Goal: Task Accomplishment & Management: Complete application form

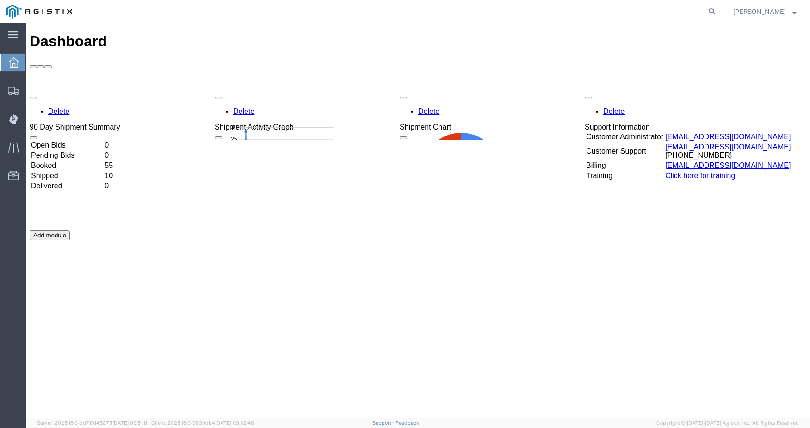
click at [314, 321] on div "Delete 90 Day Shipment Summary Open Bids 0 Pending Bids 0 Booked 55 Shipped 10 …" at bounding box center [418, 231] width 777 height 278
click at [0, 0] on span "Create Shipment" at bounding box center [0, 0] width 0 height 0
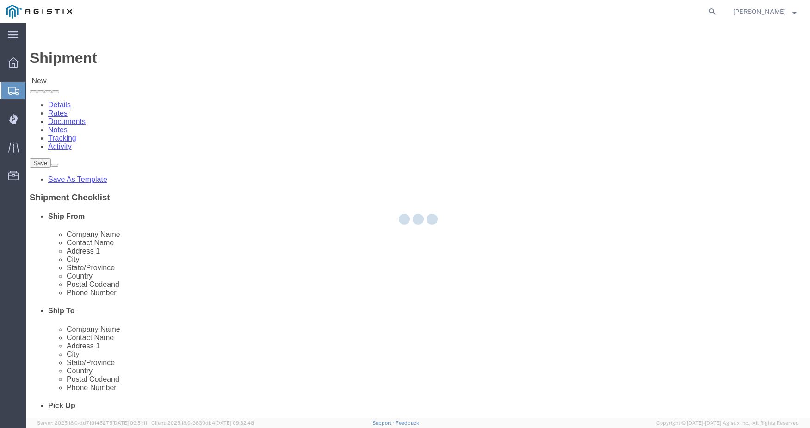
select select
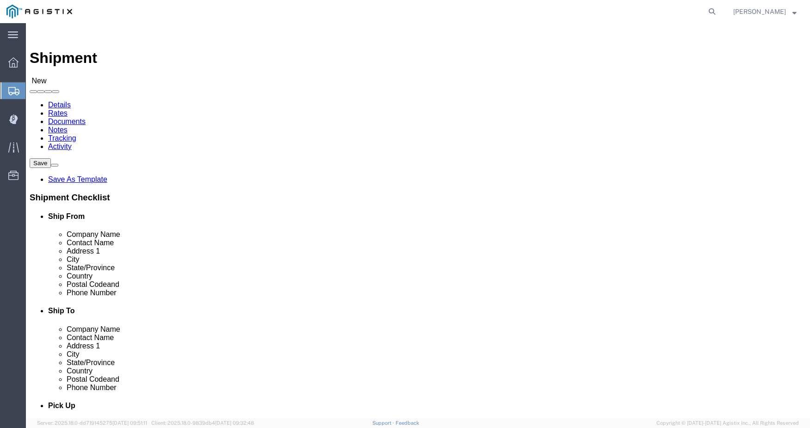
click select "Select PG&E Spoils & Aggregates"
select select "106656"
click select "Select PG&E Spoils & Aggregates"
select select
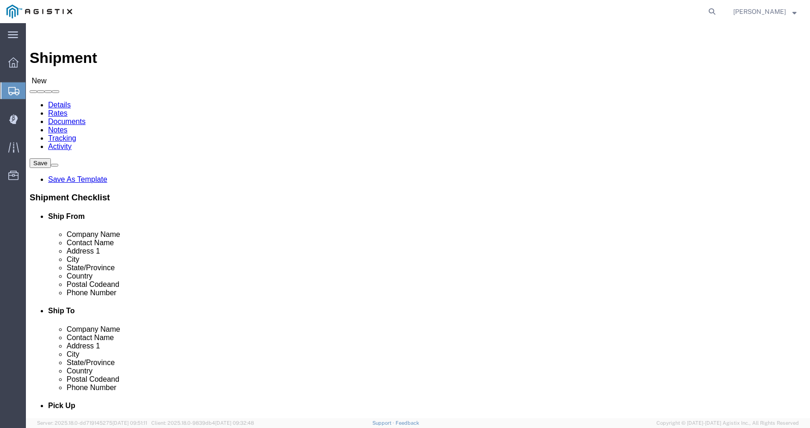
click select "Select [STREET_ADDRESS][PERSON_NAME] - Quarry 7/11 Materials - [GEOGRAPHIC_DATA…"
select select "41458"
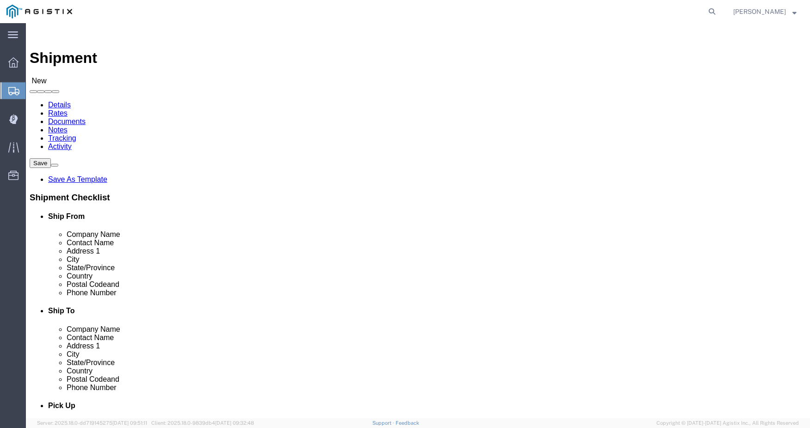
click select "Select [STREET_ADDRESS][PERSON_NAME] - Quarry 7/11 Materials - [GEOGRAPHIC_DATA…"
select select "41458"
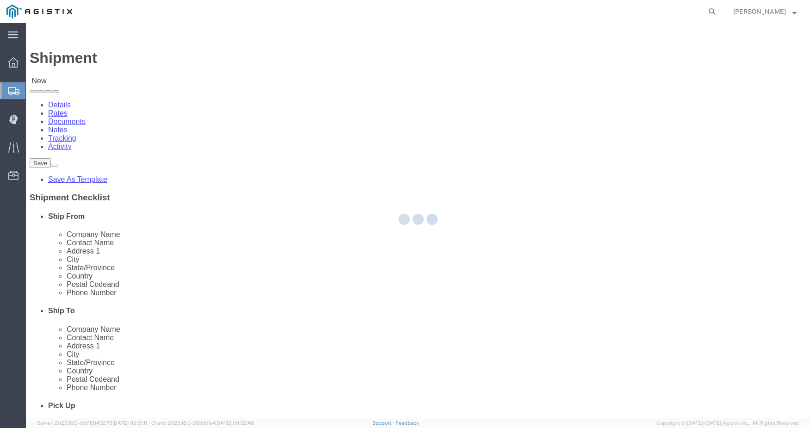
select select "CA"
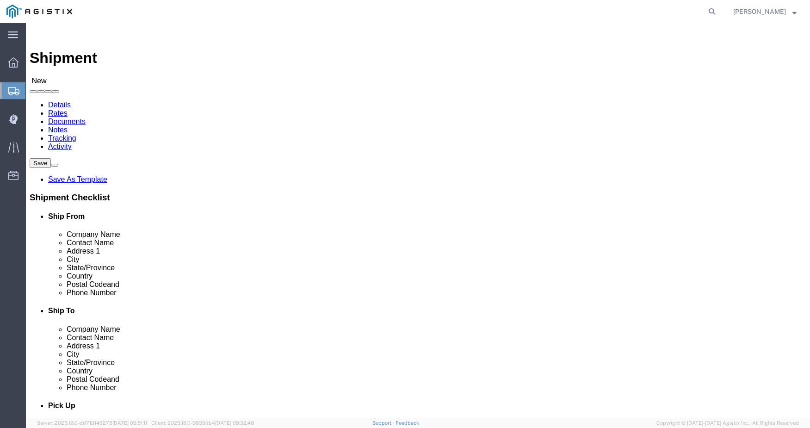
select select "41430"
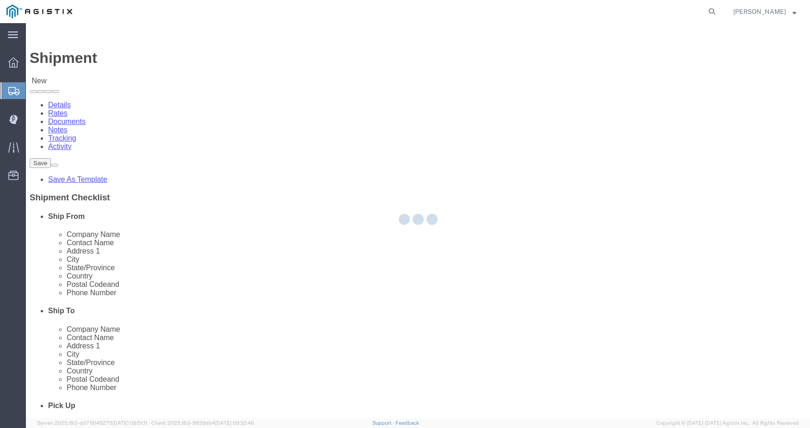
select select "CA"
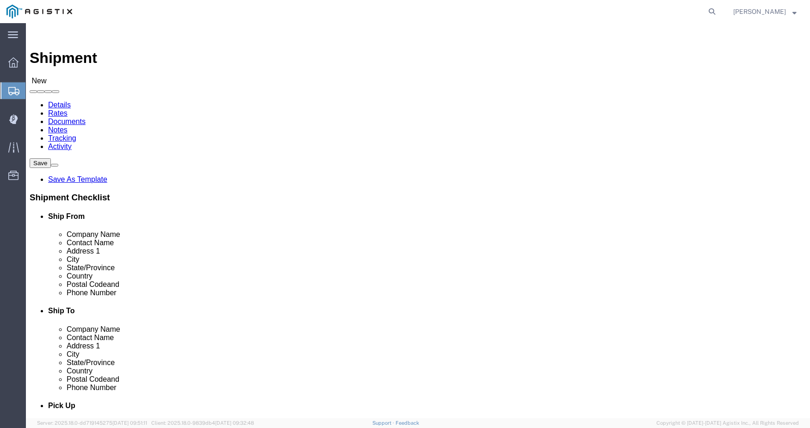
click select "Select [STREET_ADDRESS][PERSON_NAME] - Quarry 7/11 Materials - [GEOGRAPHIC_DATA…"
select select "41430"
click select "Select [STREET_ADDRESS][PERSON_NAME] - Quarry 7/11 Materials - [GEOGRAPHIC_DATA…"
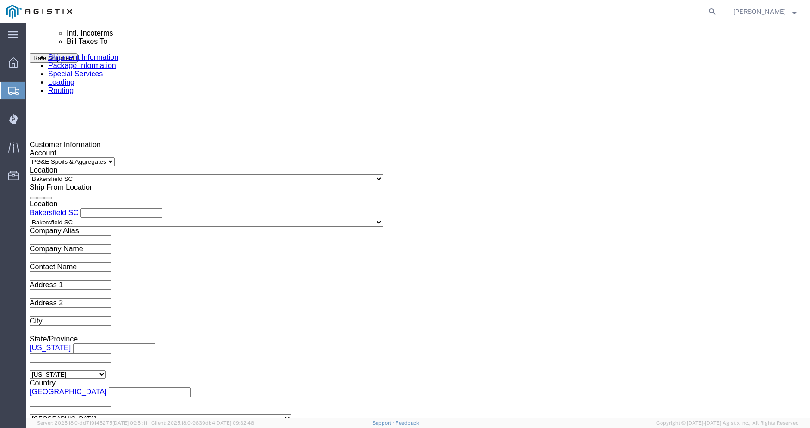
scroll to position [525, 0]
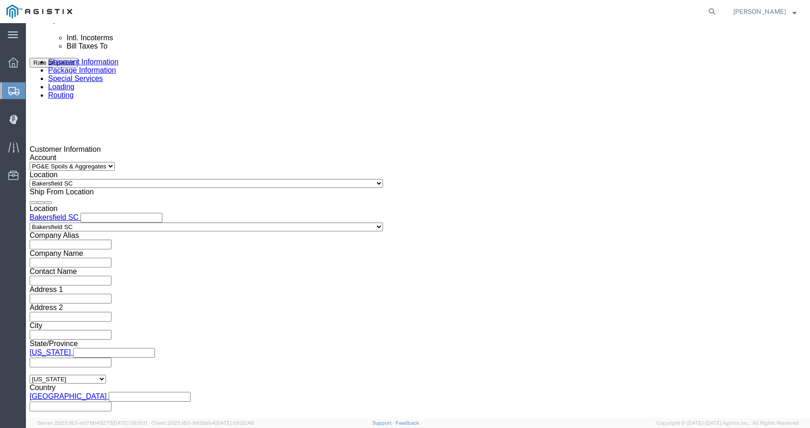
click icon
click div
click th
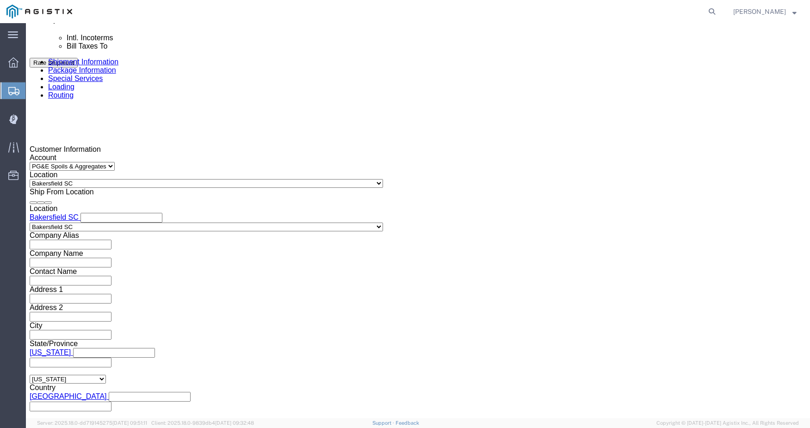
click input "8:00 AM"
type input "8:30 AM"
click button "Apply"
click icon
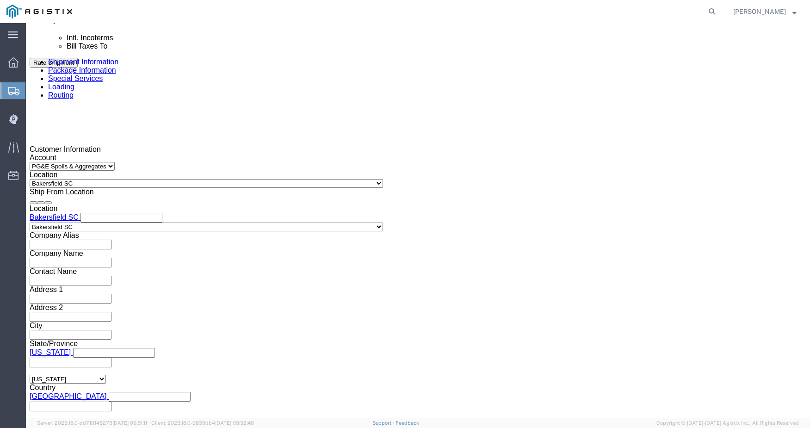
click icon
click div
click span
click input "9:00 AM"
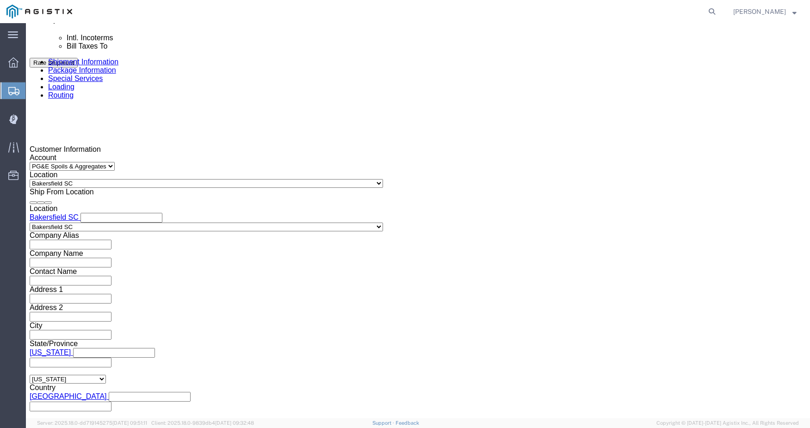
type input "1:40 pm"
type input "1:40 PM"
click button "Apply"
click div
click span
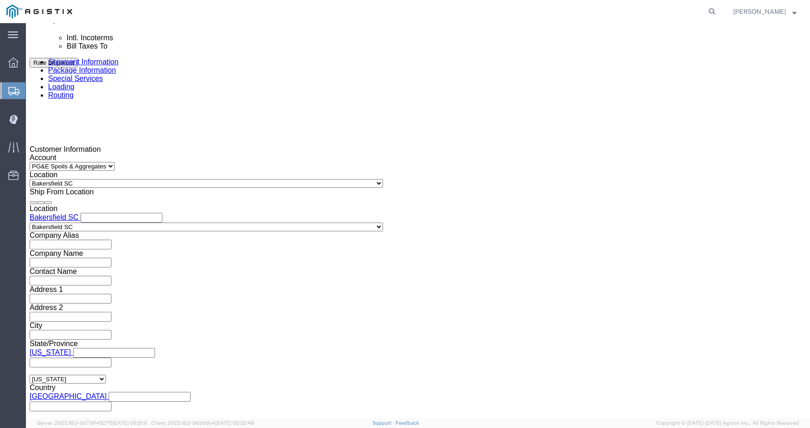
click input "10:00 AM"
type input "2:00 pm"
click button "Apply"
click div
click th
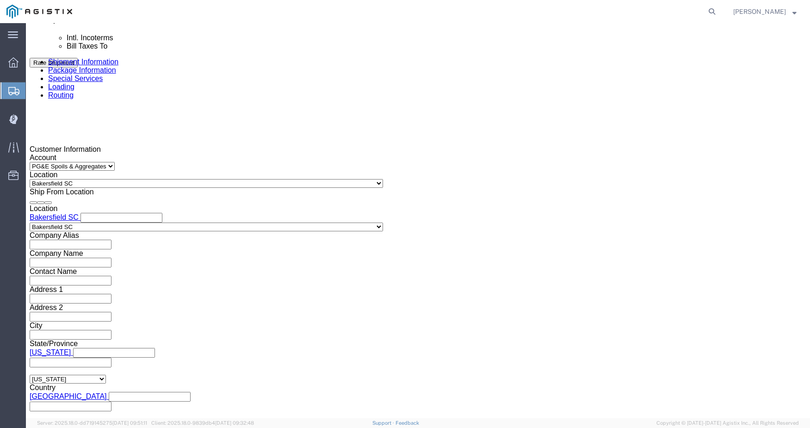
click input "11:00 AM"
type input "2:05 PM"
click button "Apply"
click div "Pickup Date: Pickup Start Date Pickup Start Time Pickup Open Date and Time [DAT…"
click div "Delivery by Date Delivery Start Date Delivery Start Time Deliver Open Date and …"
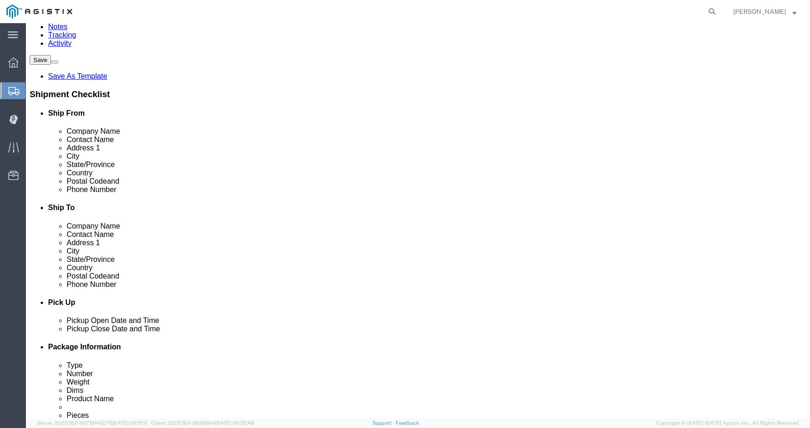
scroll to position [62, 0]
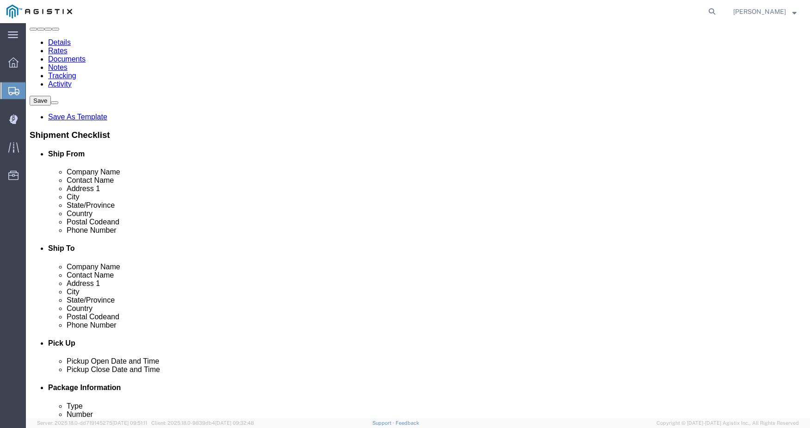
type input "6"
drag, startPoint x: 167, startPoint y: 219, endPoint x: 109, endPoint y: 213, distance: 58.1
click div "Location [GEOGRAPHIC_DATA] [GEOGRAPHIC_DATA] [STREET_ADDRESS][PERSON_NAME] - Qu…"
type input "601"
select select
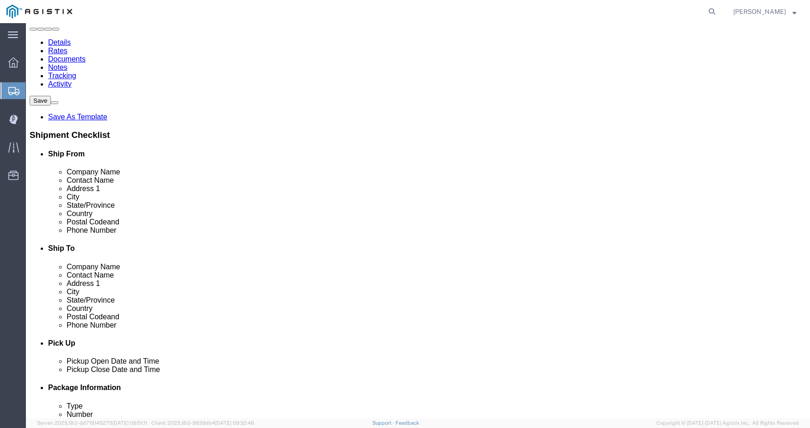
type input "t"
select select "70034"
type input "33"
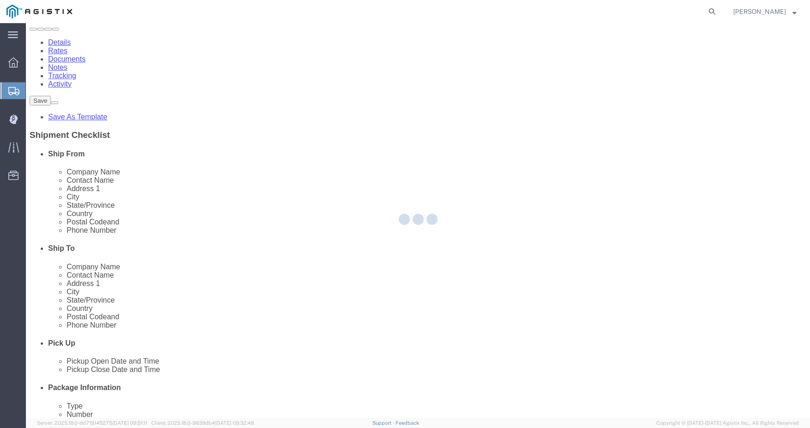
select select "CA"
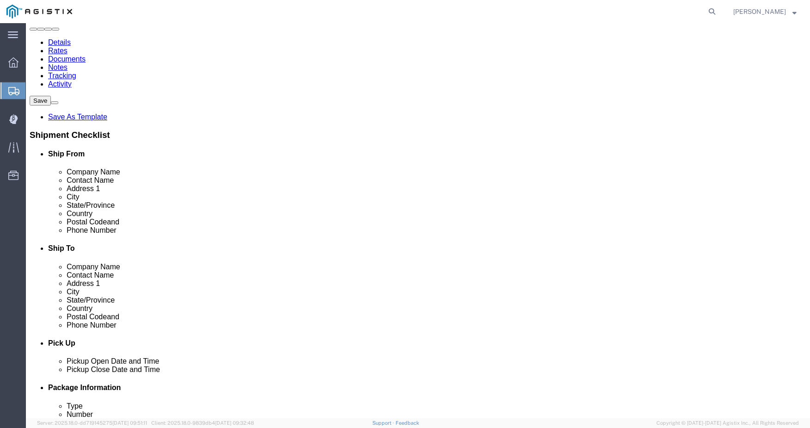
click input "601"
drag, startPoint x: 183, startPoint y: 221, endPoint x: 107, endPoint y: 220, distance: 76.3
click div "601"
drag, startPoint x: 208, startPoint y: 150, endPoint x: 107, endPoint y: 147, distance: 100.4
drag, startPoint x: 115, startPoint y: 149, endPoint x: 241, endPoint y: 165, distance: 126.7
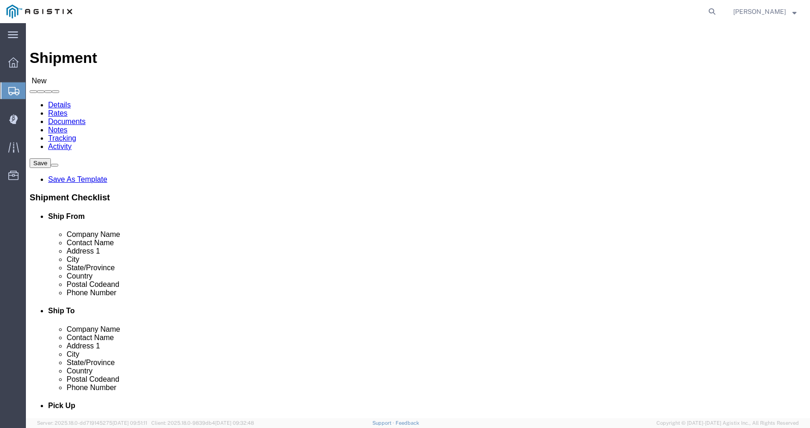
scroll to position [2647, 0]
drag, startPoint x: 211, startPoint y: 214, endPoint x: 202, endPoint y: 214, distance: 9.3
type input "c"
select select "41456"
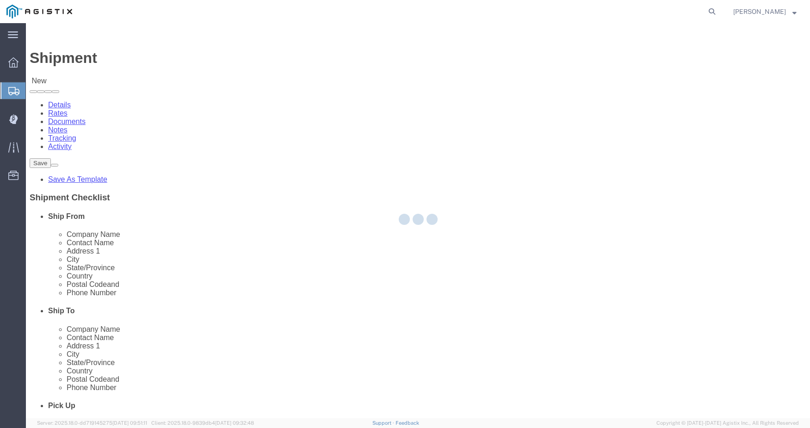
select select "CA"
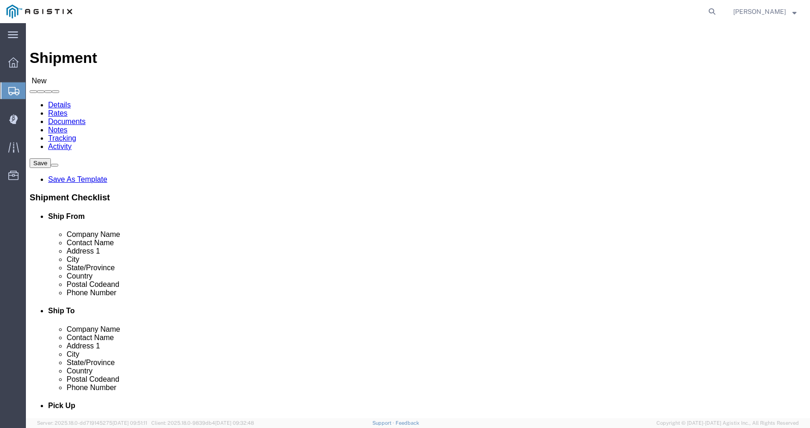
click input "text"
drag, startPoint x: 164, startPoint y: 266, endPoint x: 102, endPoint y: 266, distance: 61.5
click div "Contact Name"
type input "d"
type input "de"
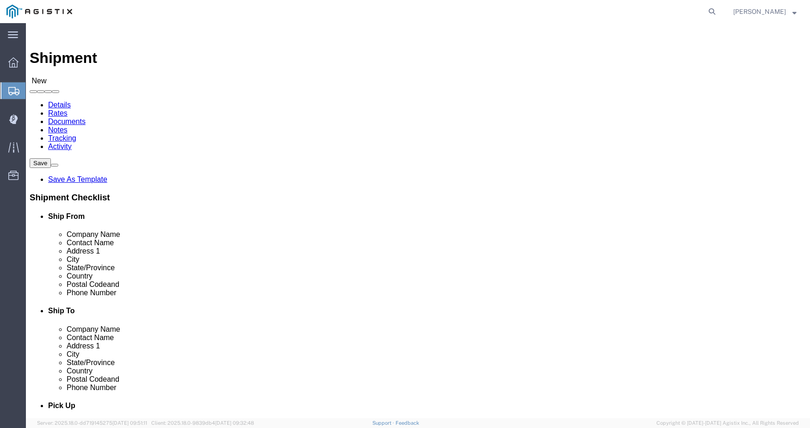
click select "Select [STREET_ADDRESS][PERSON_NAME] - Quarry 7/11 Materials - [GEOGRAPHIC_DATA…"
select select
select select "41456"
click select "Select [STREET_ADDRESS][PERSON_NAME] - Quarry 7/11 Materials - [GEOGRAPHIC_DATA…"
drag, startPoint x: 135, startPoint y: 284, endPoint x: 107, endPoint y: 284, distance: 27.3
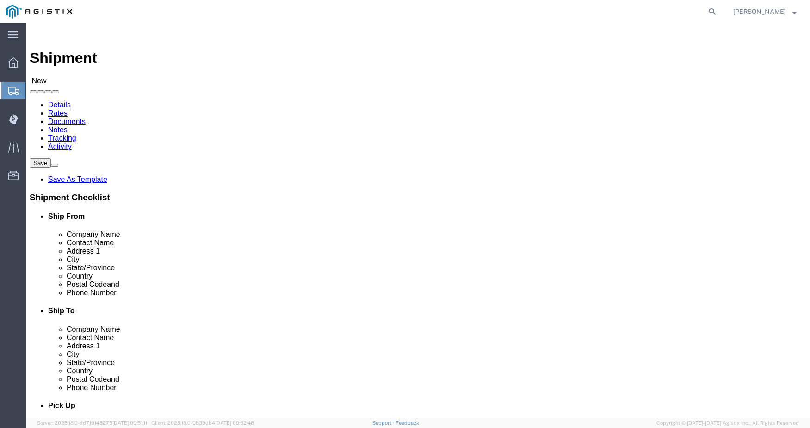
click div "de"
click input "text"
type input "3"
type input "a"
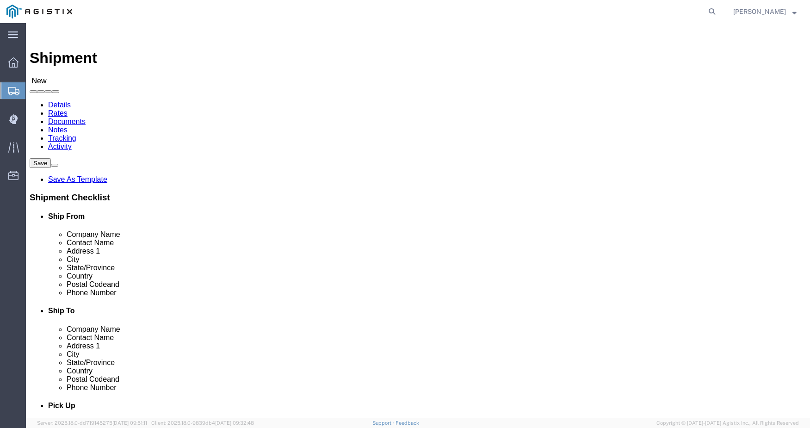
type input "clo"
select select "41456"
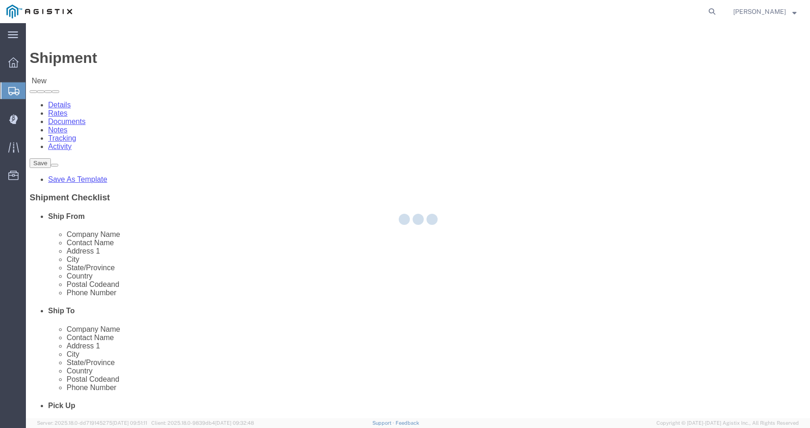
select select "CA"
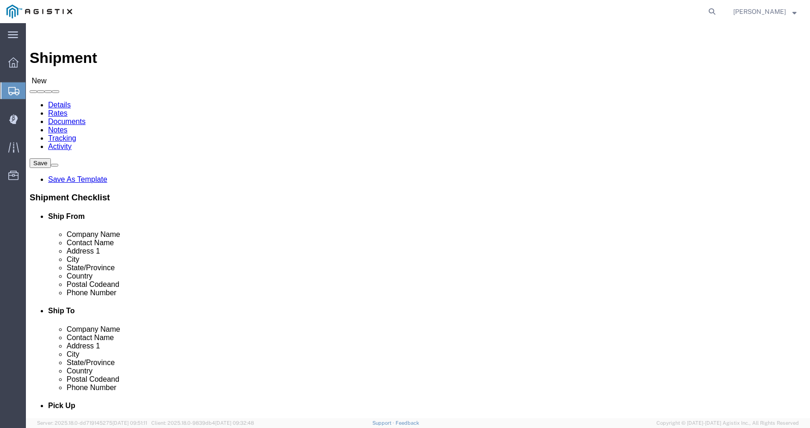
type input "clov"
select select "51013"
select select "CA"
click icon
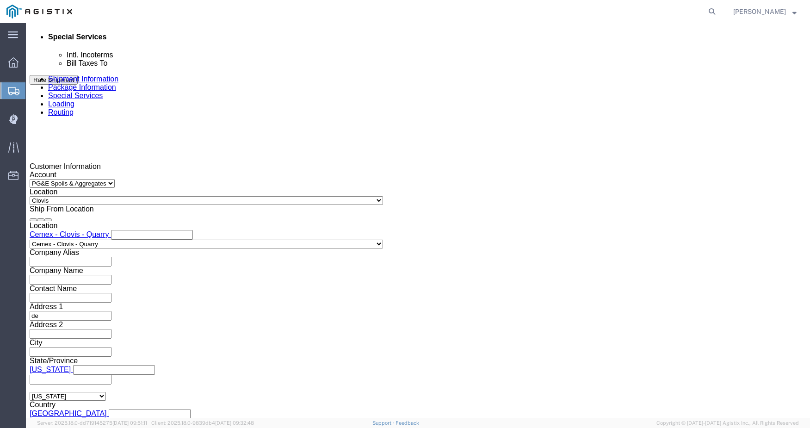
scroll to position [487, 0]
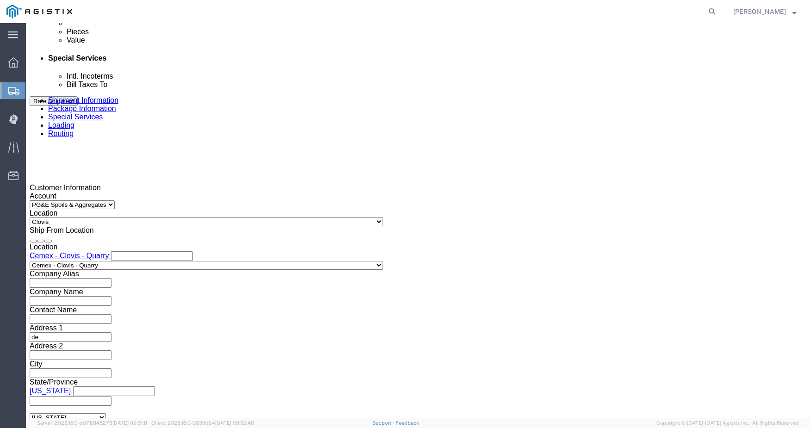
click div "[DATE] 8:30 AM"
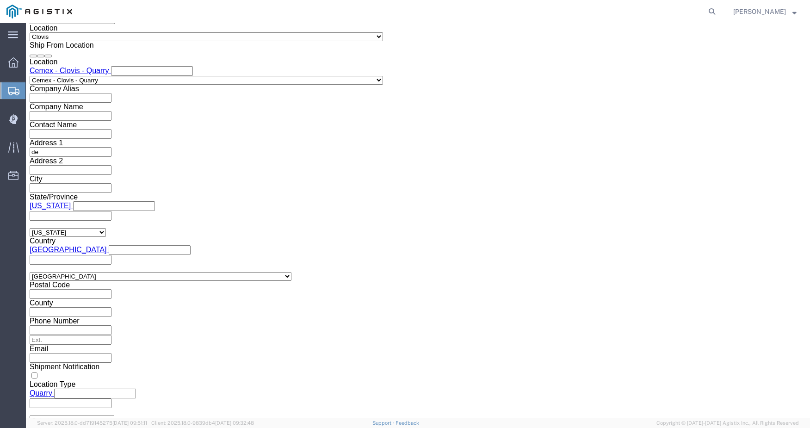
click input "8:30 AM"
type input "9:00 AM"
click button "Apply"
click select "Select Air Less than Truckload Multi-Leg Ocean Freight Rail Small Parcel Truckl…"
click div "Previous Continue"
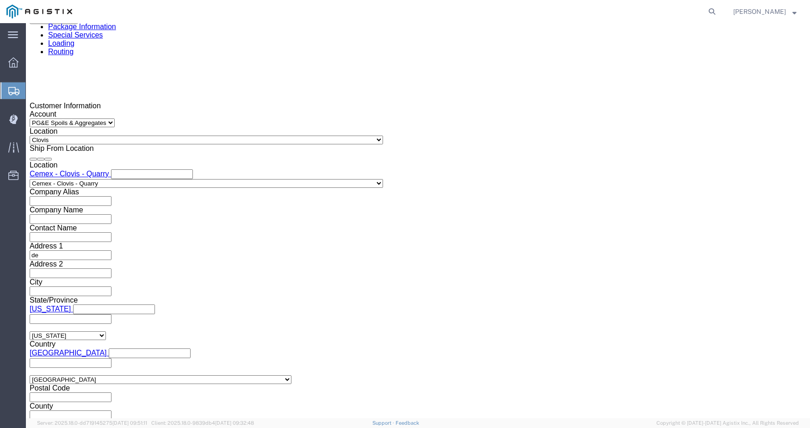
scroll to position [533, 0]
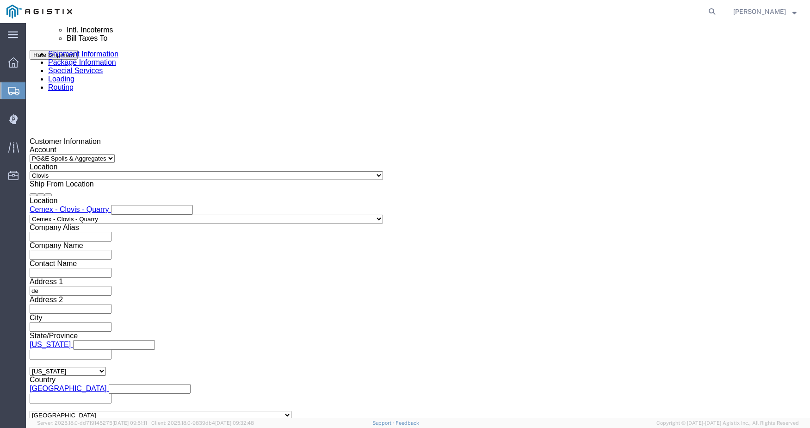
click div "[DATE] 10:00 AM"
type input "11:30 AM"
click button "Apply"
click div "[DATE] 12:30 PM"
type input "12:00 PM"
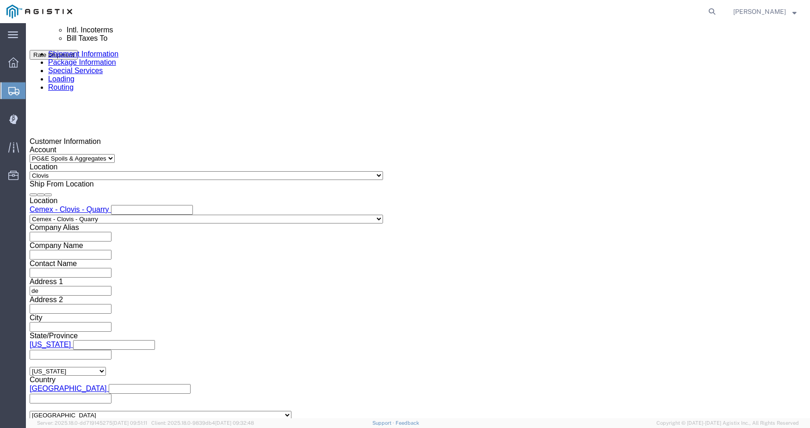
click button "Apply"
click div "[DATE] 1:30 PM"
type input "12:05 PM"
click button "Apply"
drag, startPoint x: 238, startPoint y: 242, endPoint x: 159, endPoint y: 238, distance: 79.7
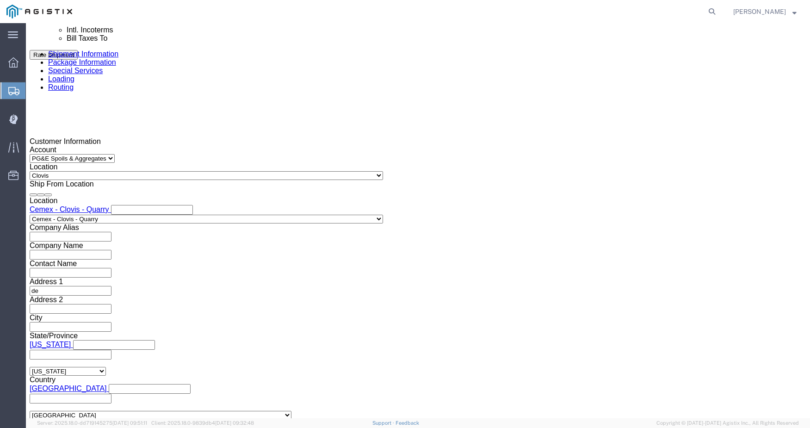
click div "Pickup Date: Pickup Start Date Pickup Start Time Pickup Open Date and Time [DAT…"
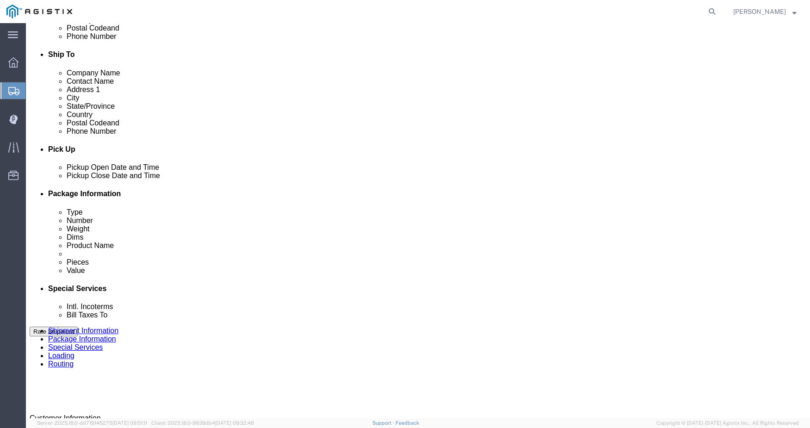
scroll to position [255, 0]
click icon
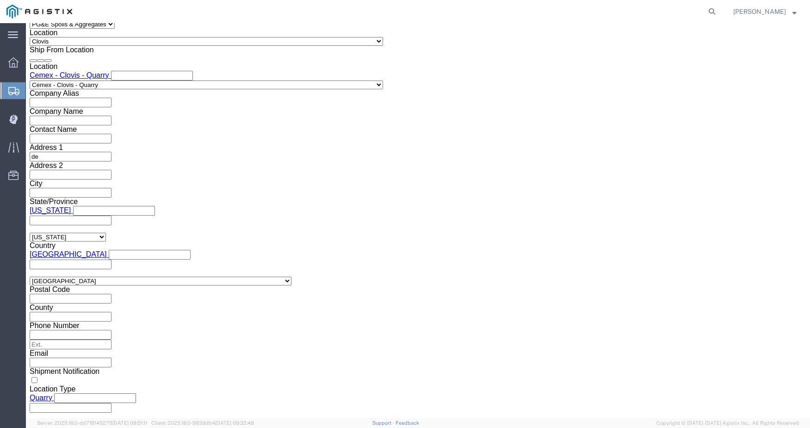
scroll to position [672, 0]
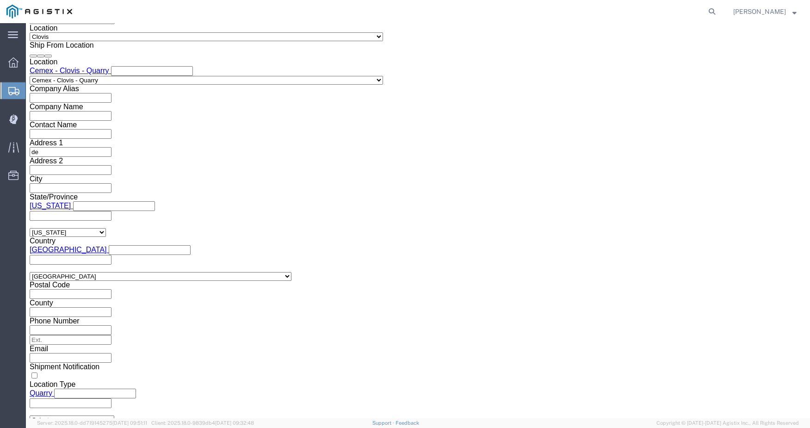
click button "Add another leg"
click link "Rates"
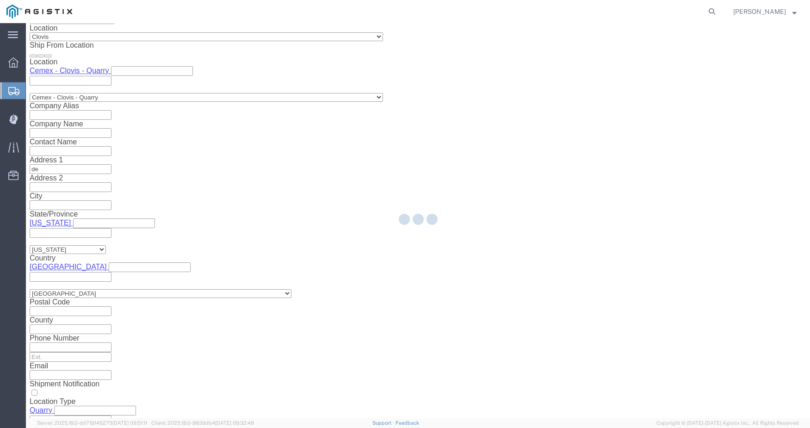
click at [132, 57] on div at bounding box center [418, 220] width 784 height 395
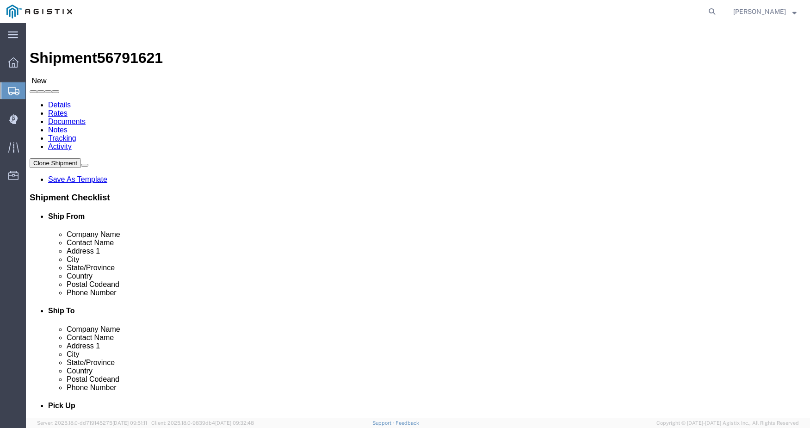
click at [86, 117] on link "Documents" at bounding box center [66, 121] width 37 height 8
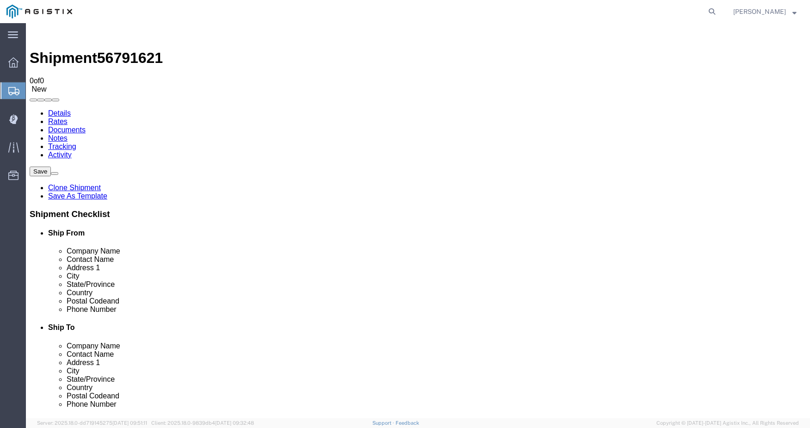
click at [76, 142] on link "Tracking" at bounding box center [62, 146] width 28 height 8
click at [72, 151] on link "Activity" at bounding box center [60, 155] width 24 height 8
click at [76, 142] on link "Tracking" at bounding box center [62, 146] width 28 height 8
click at [86, 126] on link "Documents" at bounding box center [66, 130] width 37 height 8
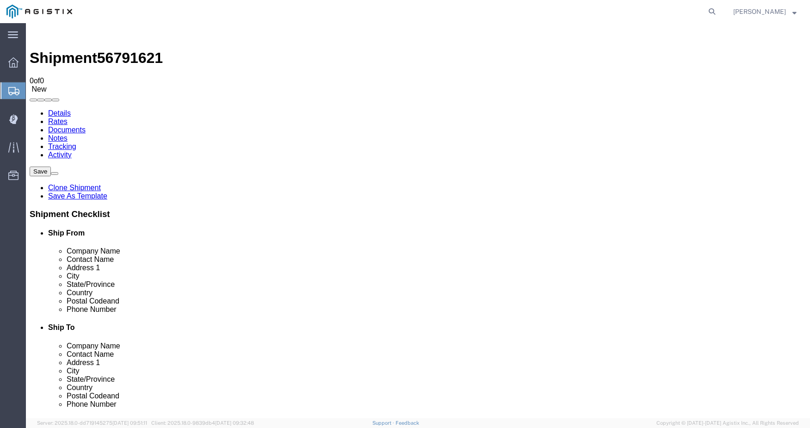
click at [72, 151] on link "Activity" at bounding box center [60, 155] width 24 height 8
click at [62, 109] on link "Details" at bounding box center [59, 113] width 23 height 8
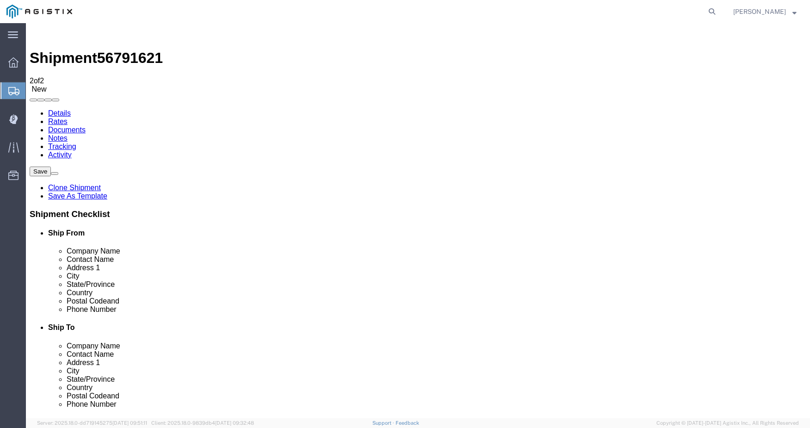
click select "Select PG&E Spoils & Aggregates"
click select "Select [STREET_ADDRESS][PERSON_NAME] - Quarry 7/11 Materials - [GEOGRAPHIC_DATA…"
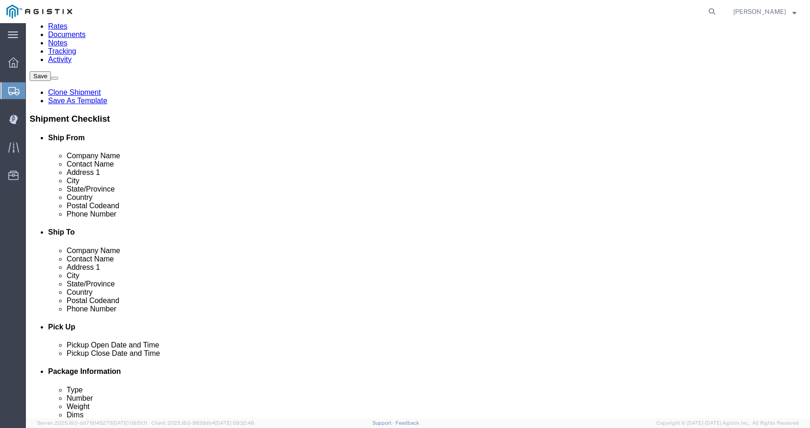
scroll to position [139, 0]
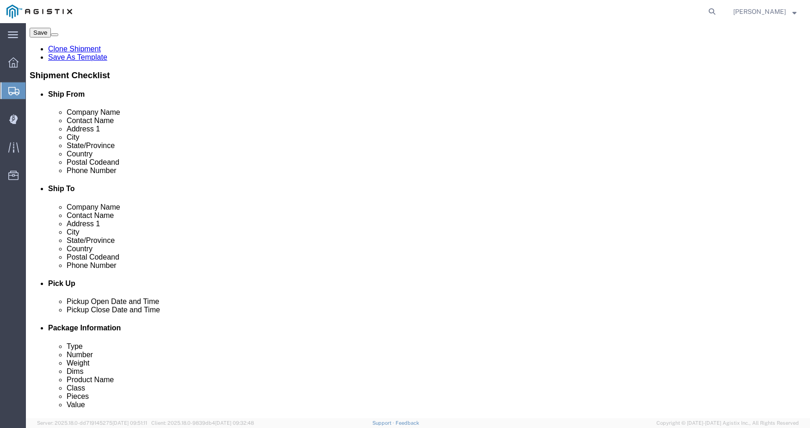
click link "ADDITIONAL INFORMATION"
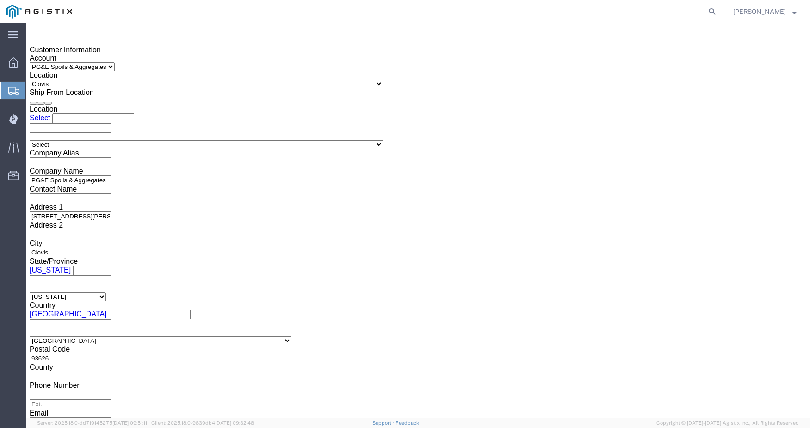
scroll to position [648, 0]
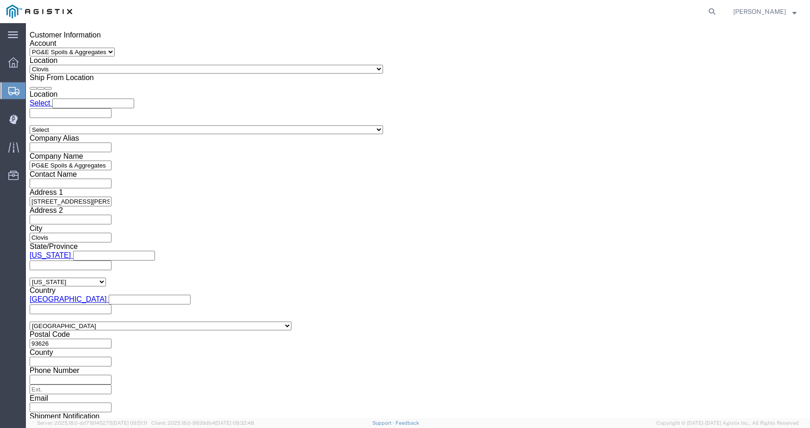
click select "Select Air Less than Truckload Multi-Leg Ocean Freight Rail Small Parcel Truckl…"
drag, startPoint x: 229, startPoint y: 352, endPoint x: 197, endPoint y: 342, distance: 33.7
click div
click select "Select"
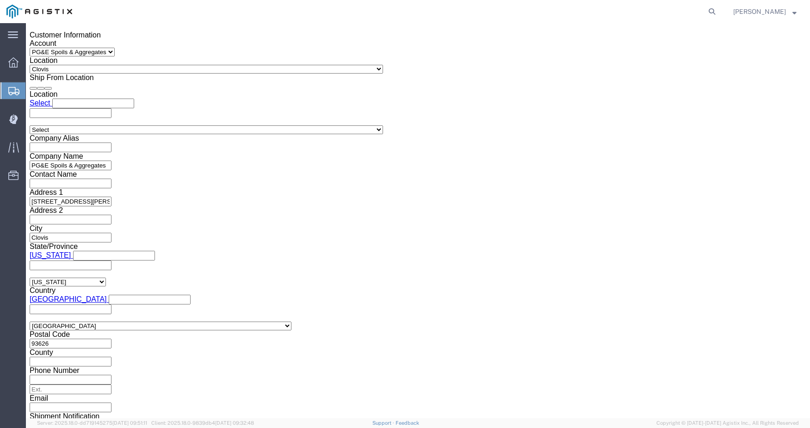
scroll to position [694, 0]
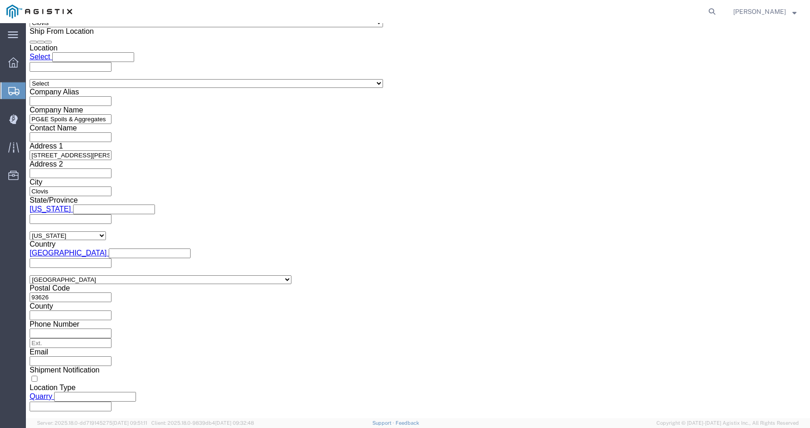
click select "Select Air Less than Truckload Multi-Leg Ocean Freight Rail Small Parcel Truckl…"
click div
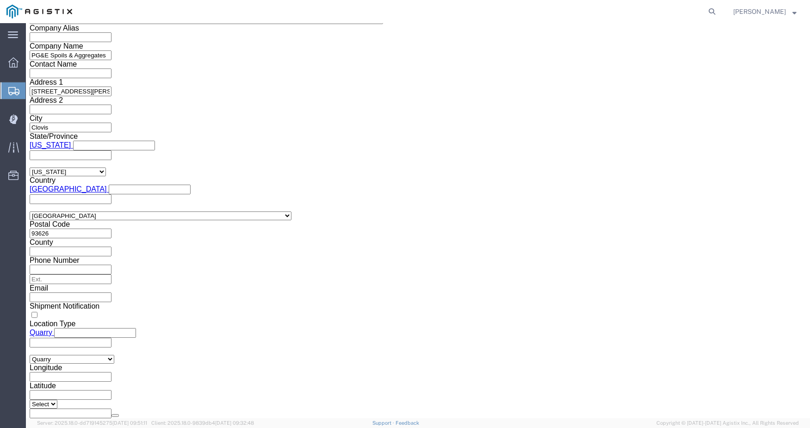
scroll to position [774, 0]
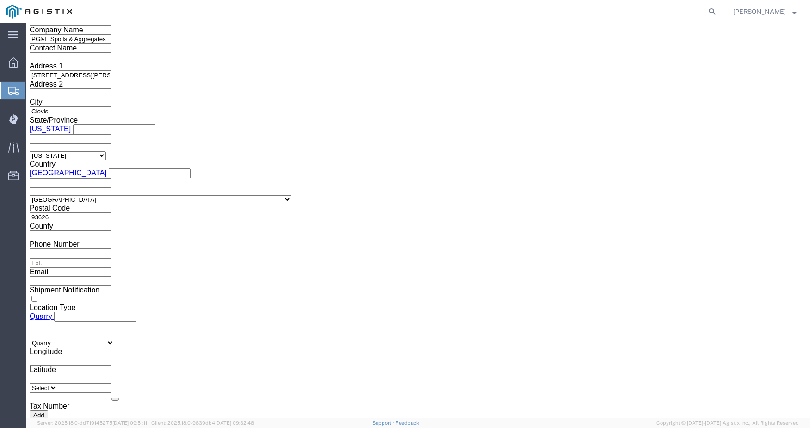
click button "Continue"
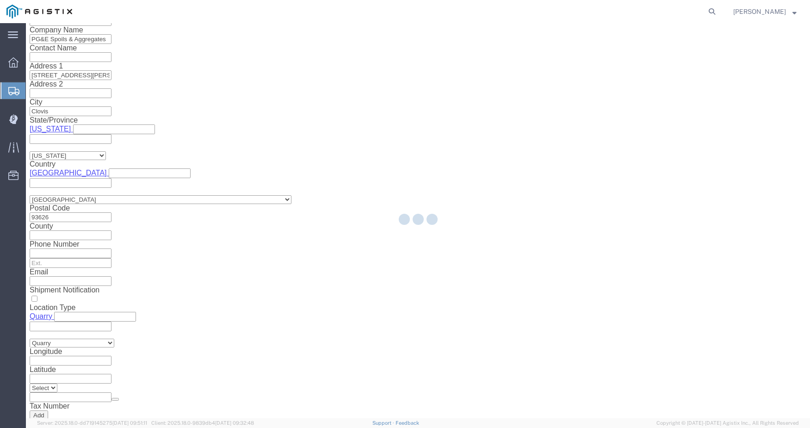
select select "CBOX"
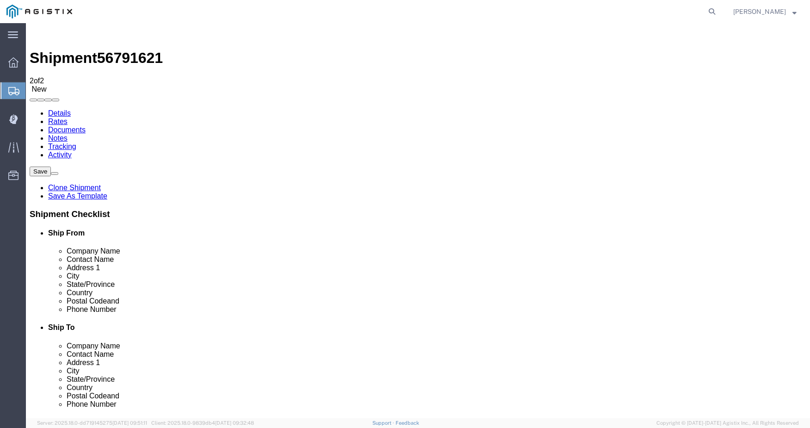
click button "Previous"
click at [12, 59] on icon at bounding box center [13, 62] width 10 height 10
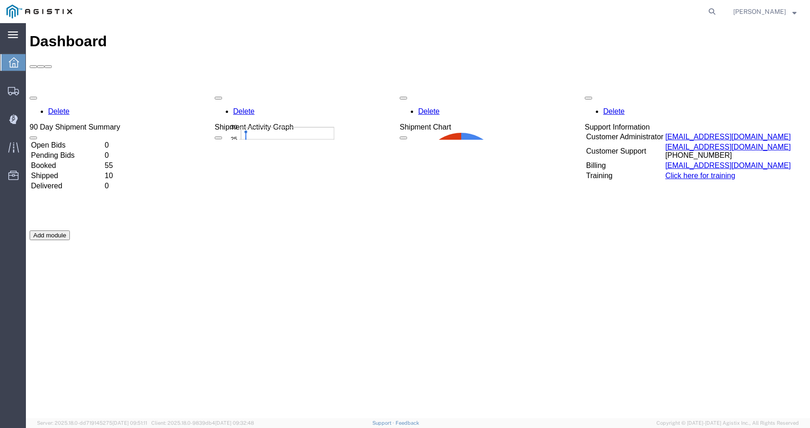
click at [14, 32] on icon at bounding box center [13, 34] width 10 height 6
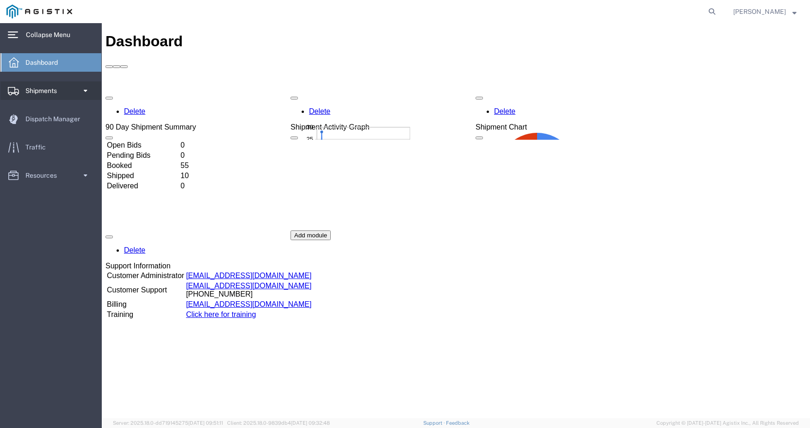
click at [85, 93] on span at bounding box center [85, 90] width 8 height 19
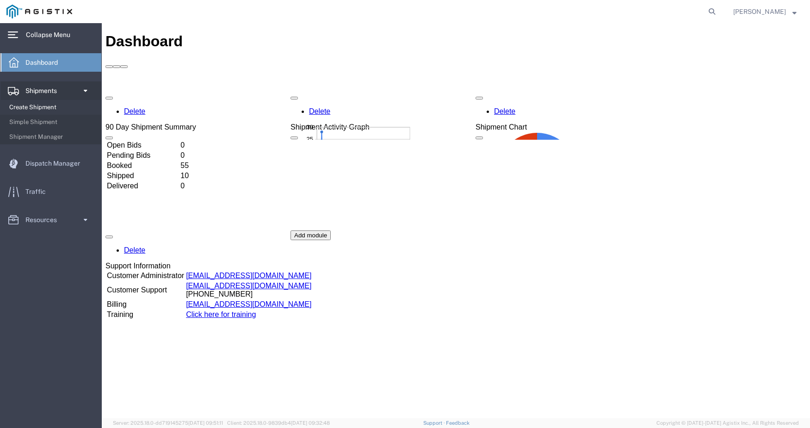
click at [28, 107] on span "Create Shipment" at bounding box center [52, 107] width 86 height 19
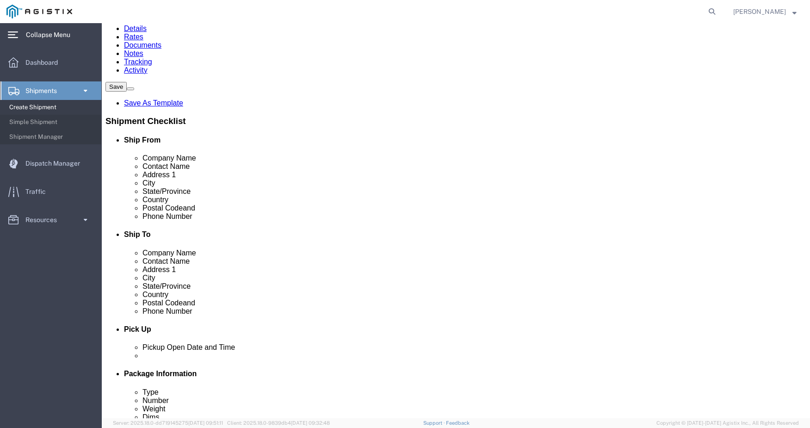
scroll to position [93, 0]
